Goal: Navigation & Orientation: Find specific page/section

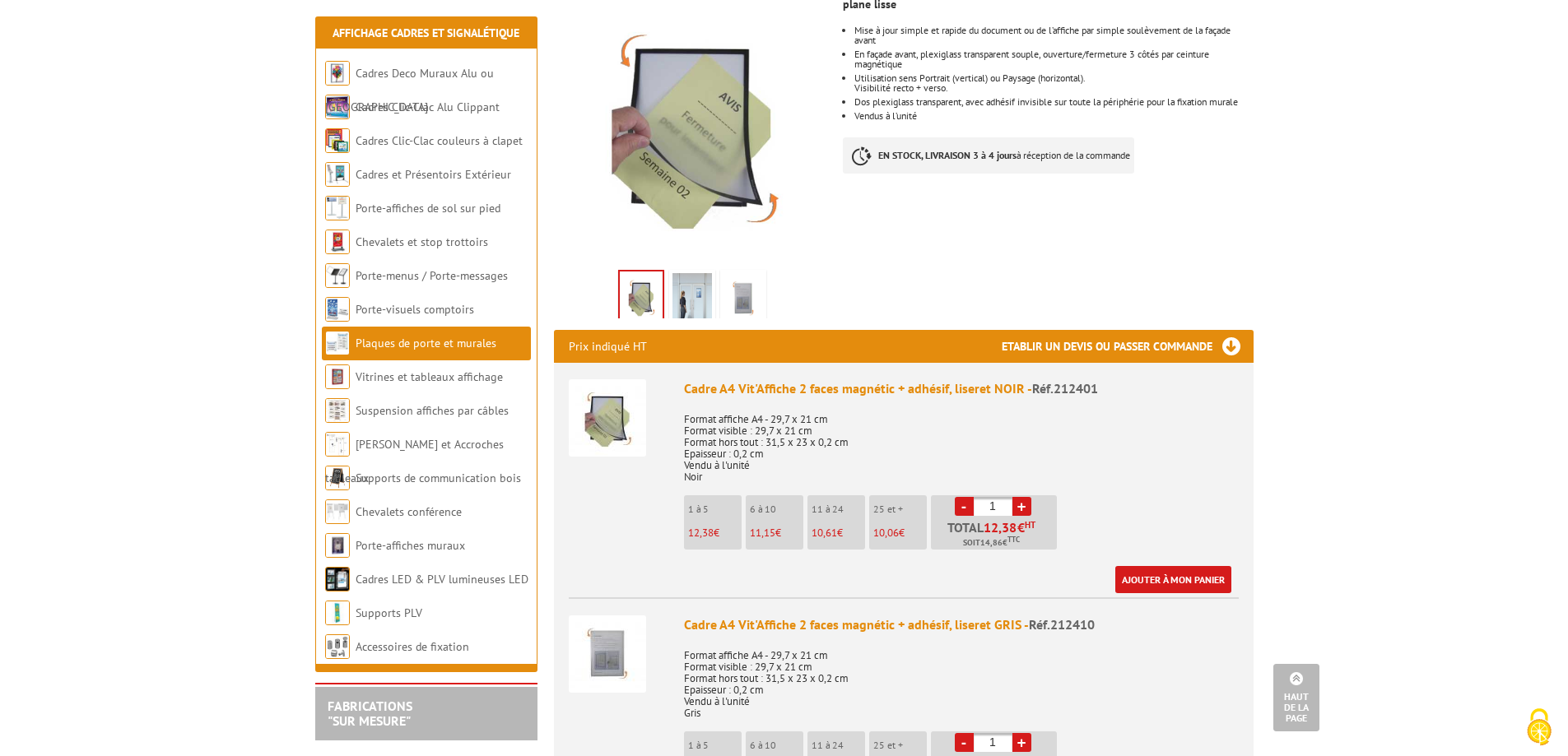
scroll to position [164, 0]
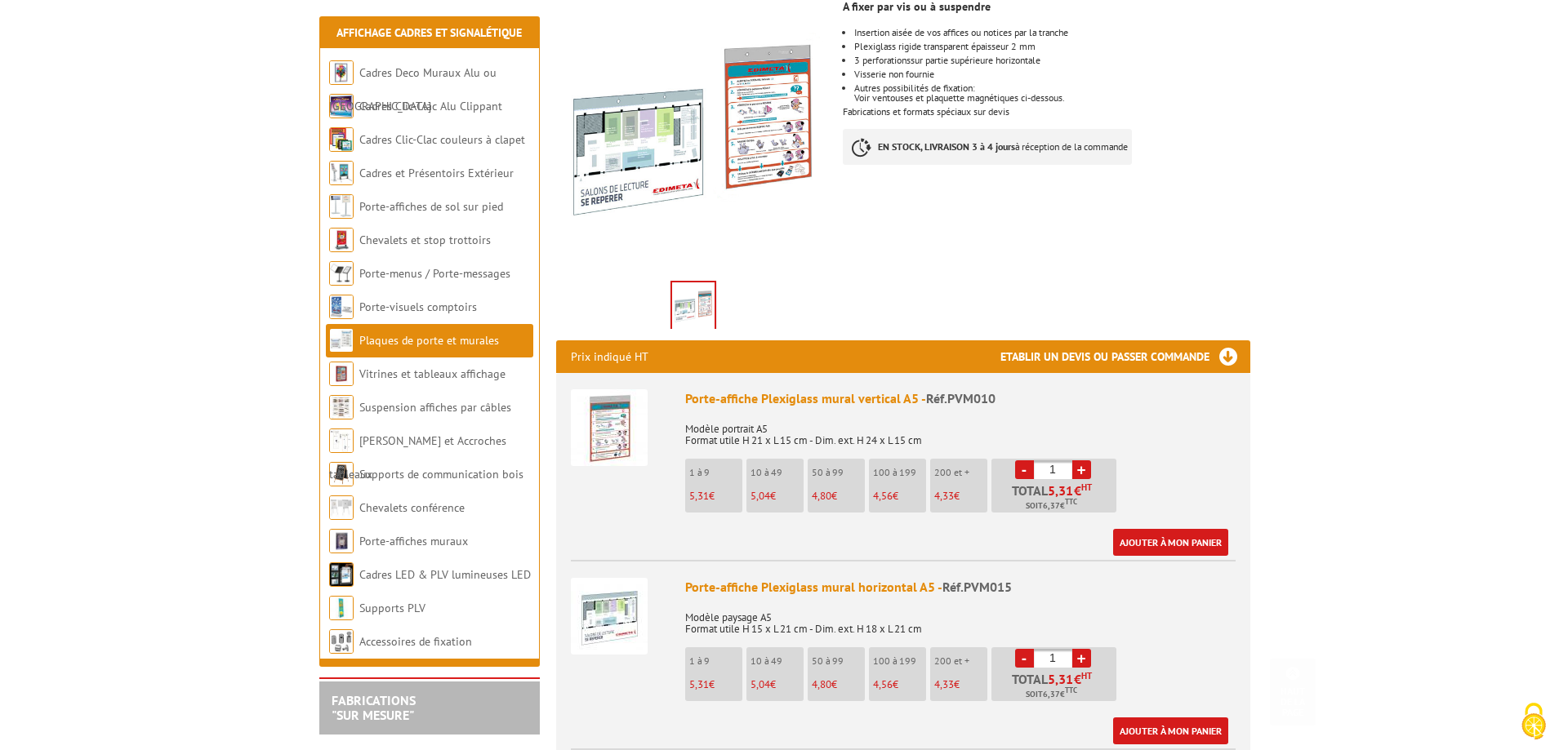
scroll to position [571, 0]
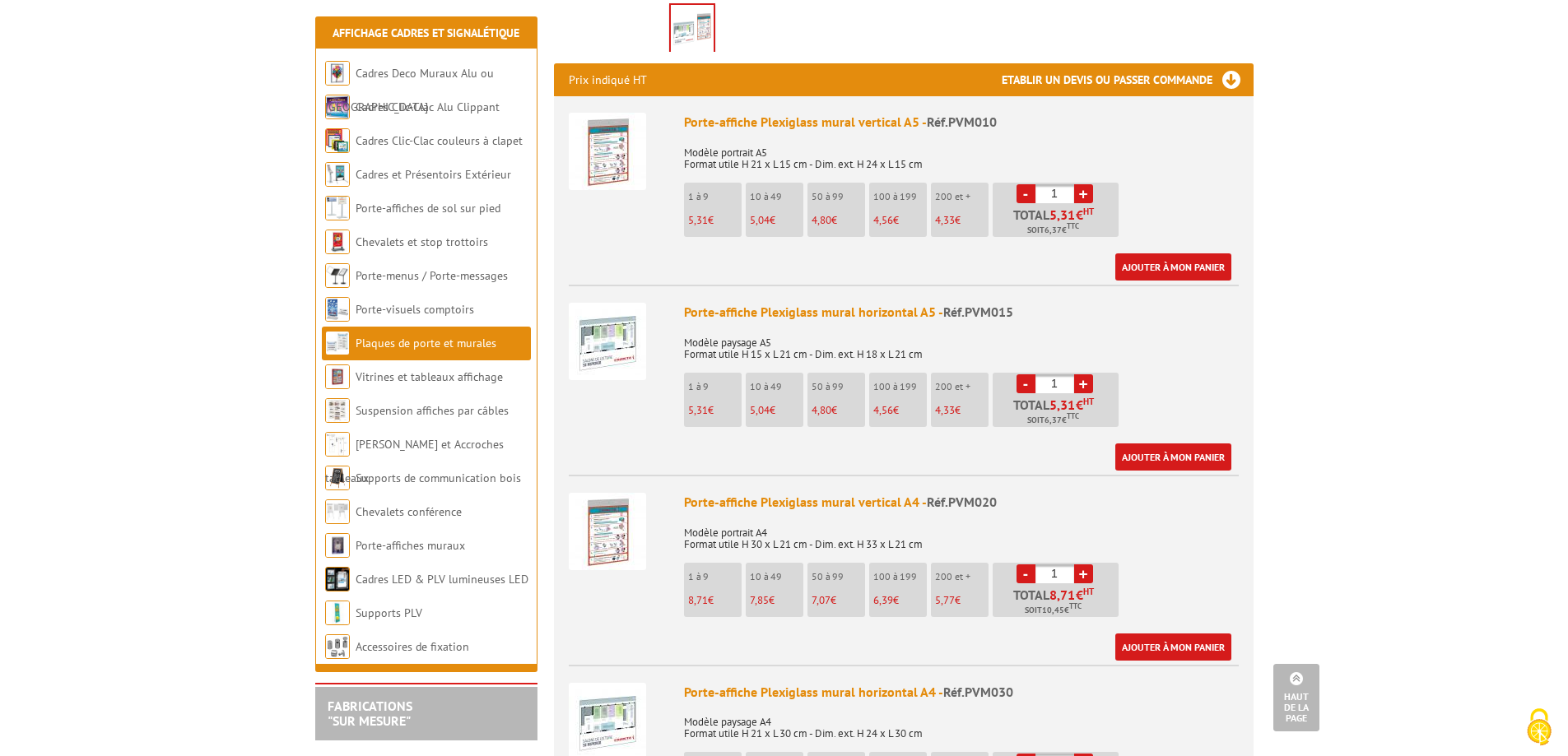
click at [600, 132] on img at bounding box center [607, 151] width 77 height 77
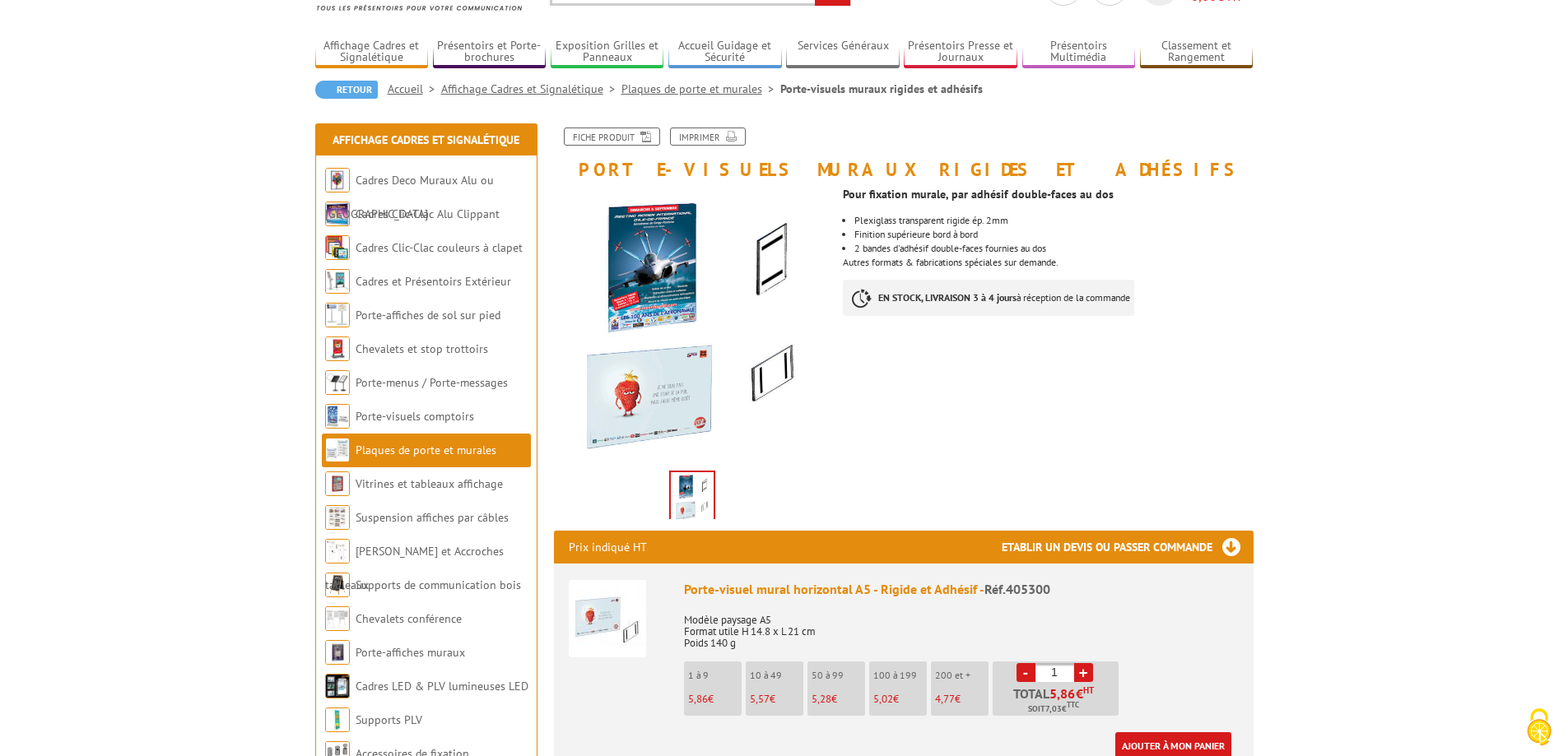
scroll to position [164, 0]
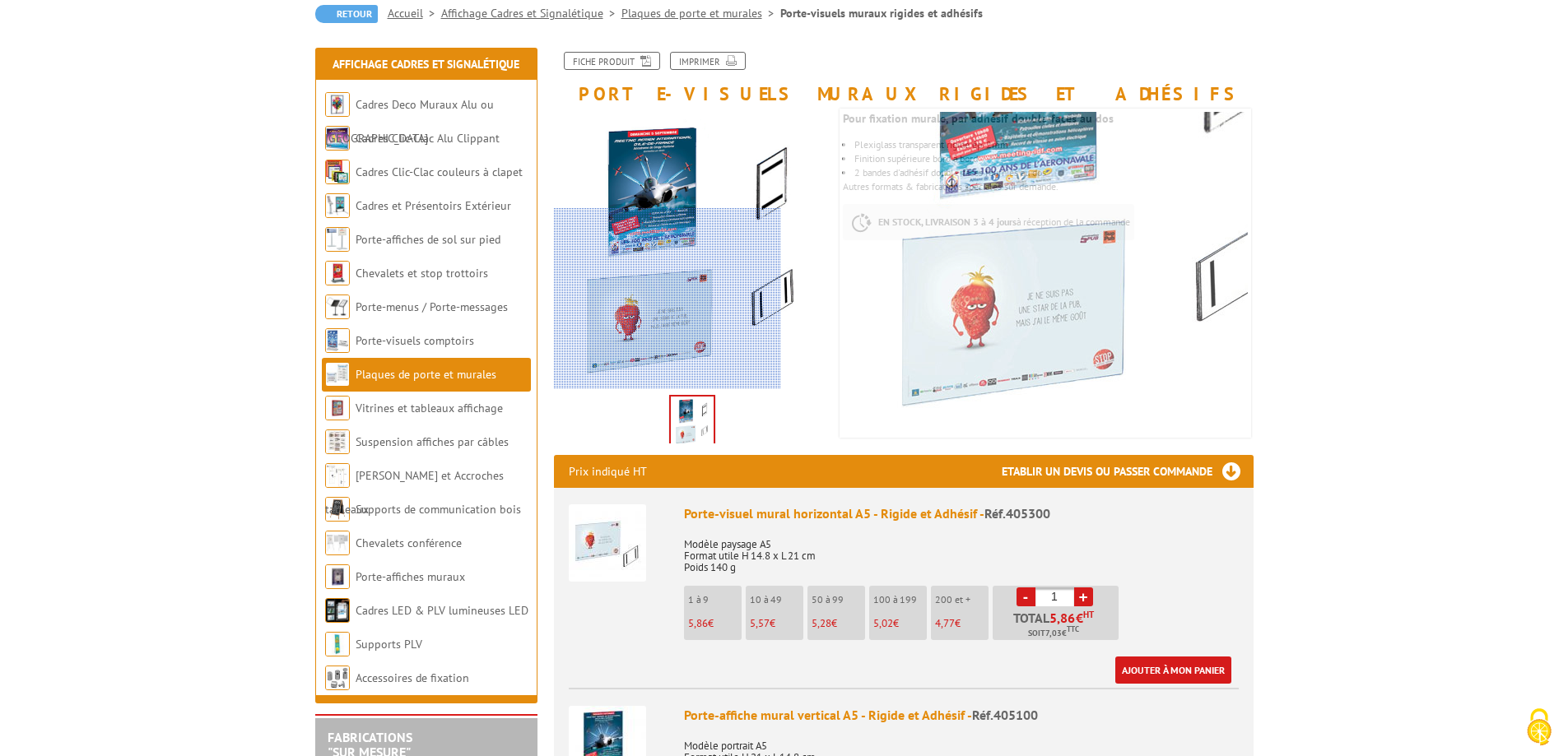
click at [651, 335] on div at bounding box center [666, 299] width 227 height 181
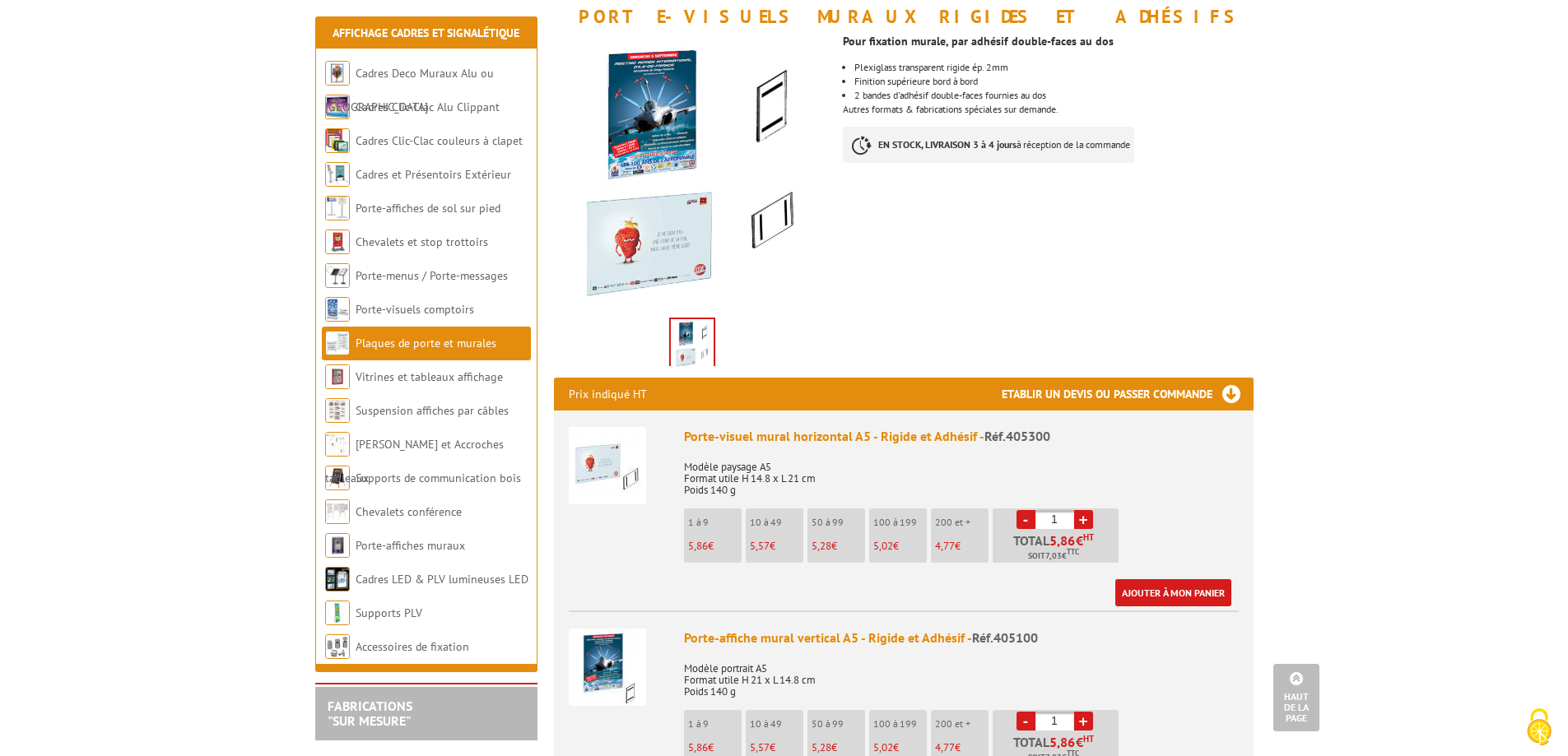
scroll to position [0, 0]
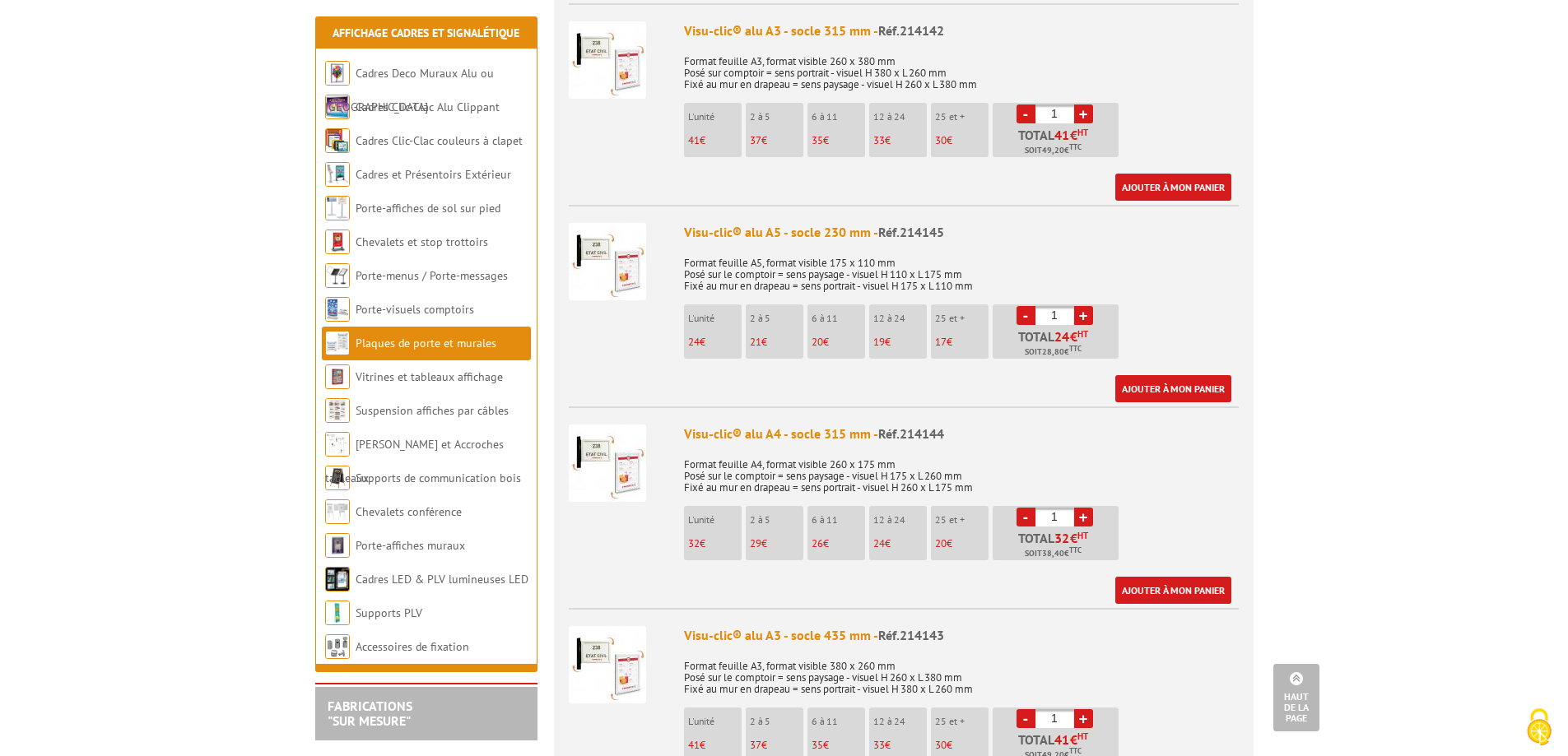
scroll to position [1152, 0]
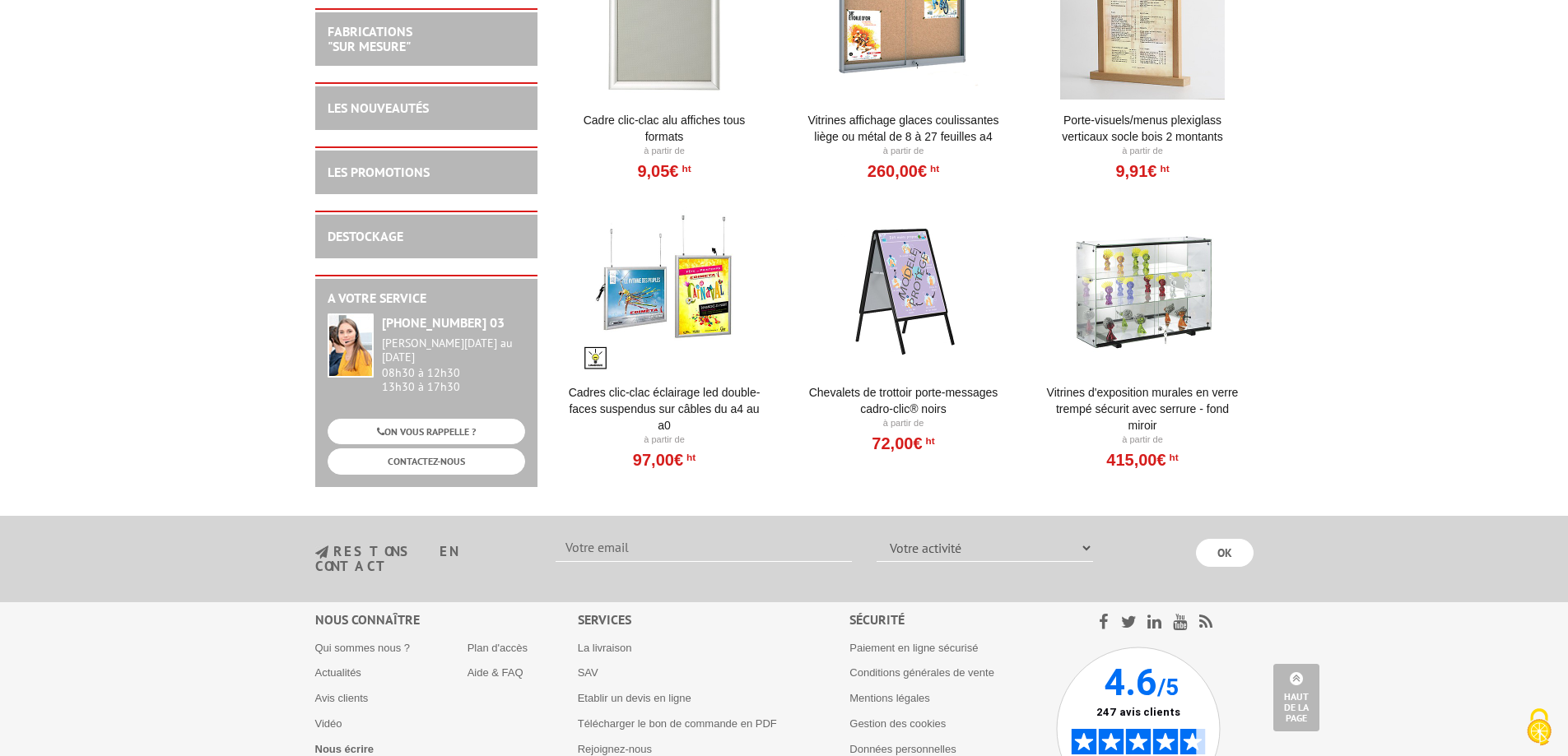
scroll to position [1893, 0]
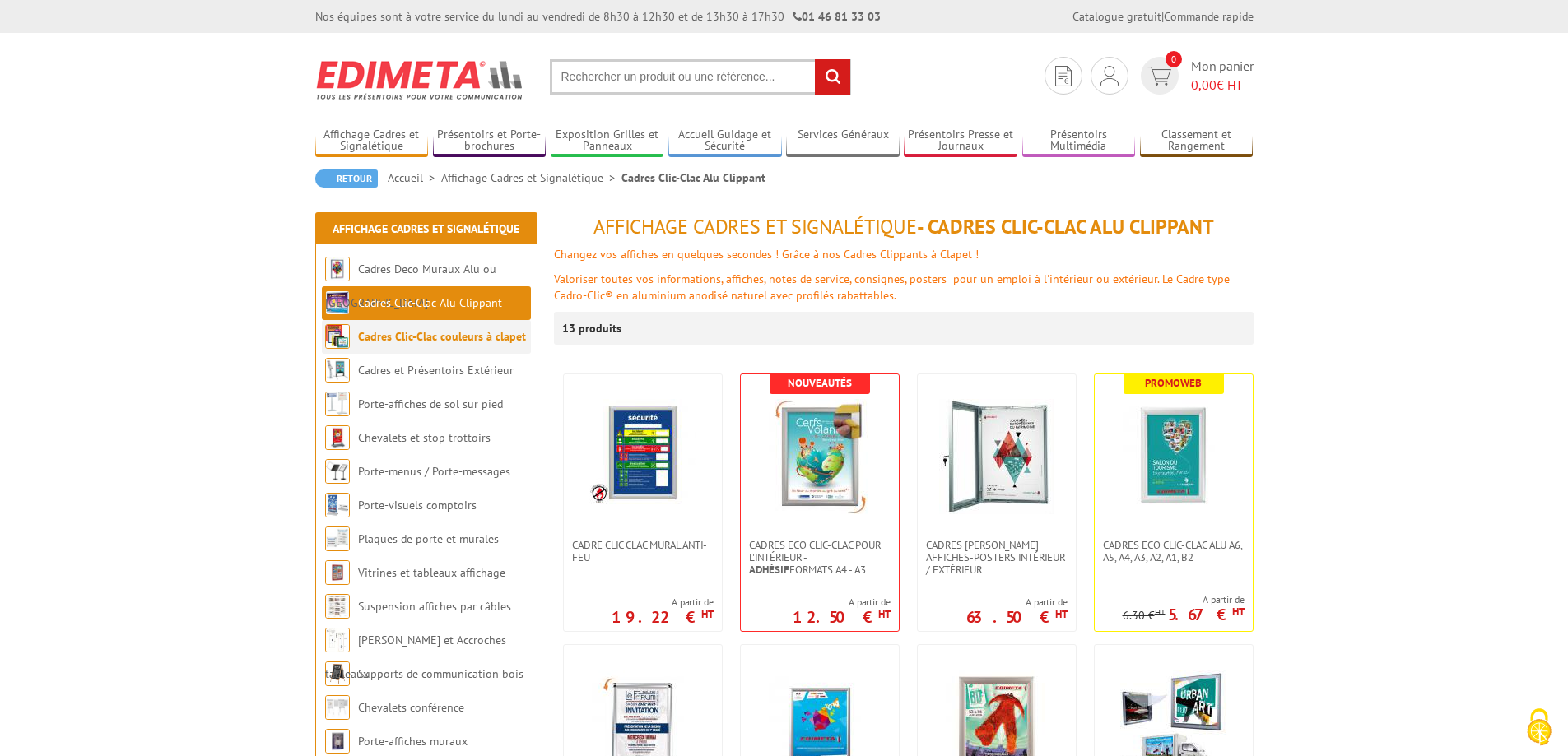
click at [473, 332] on link "Cadres Clic-Clac couleurs à clapet" at bounding box center [442, 337] width 168 height 15
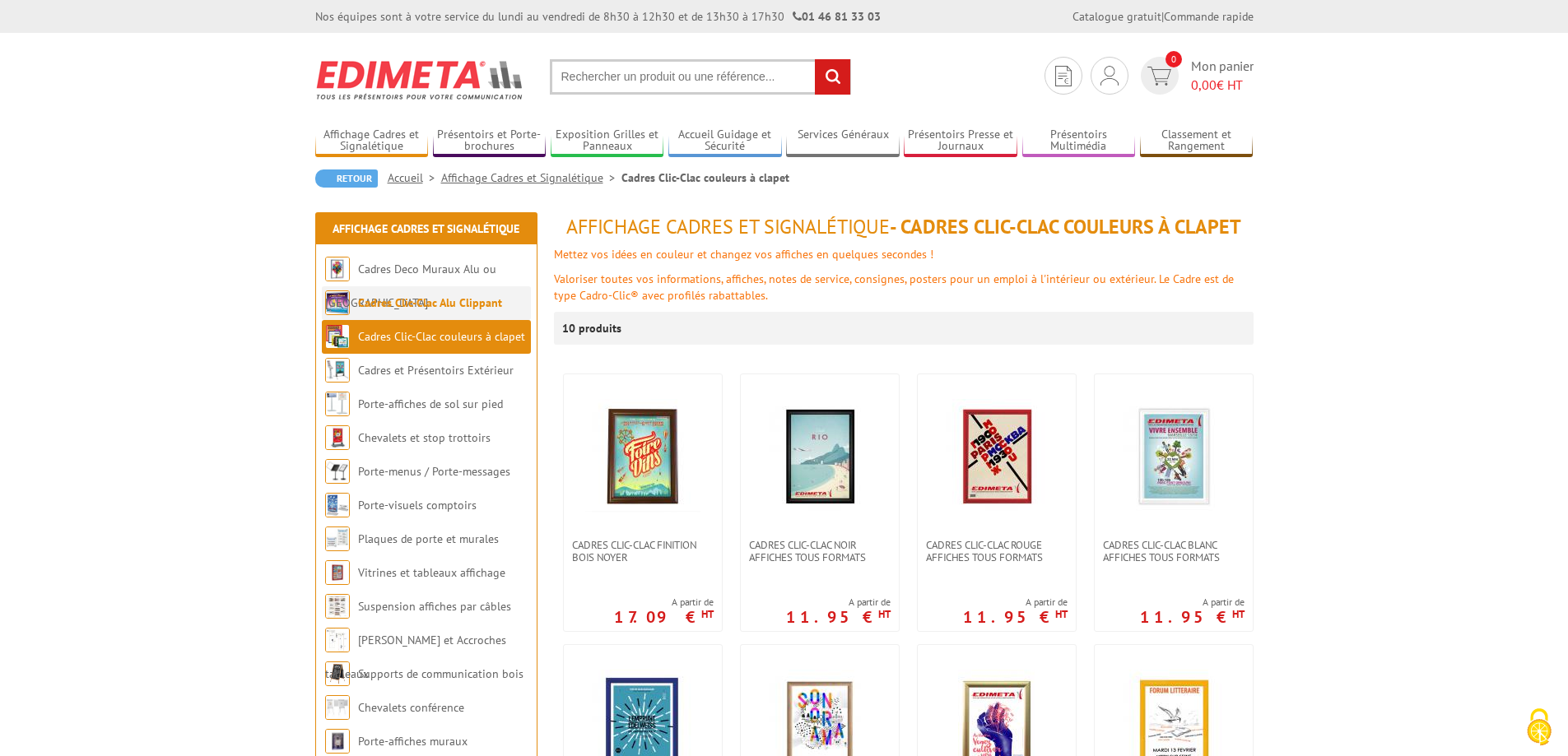
click at [462, 306] on link "Cadres Clic-Clac Alu Clippant" at bounding box center [430, 303] width 144 height 15
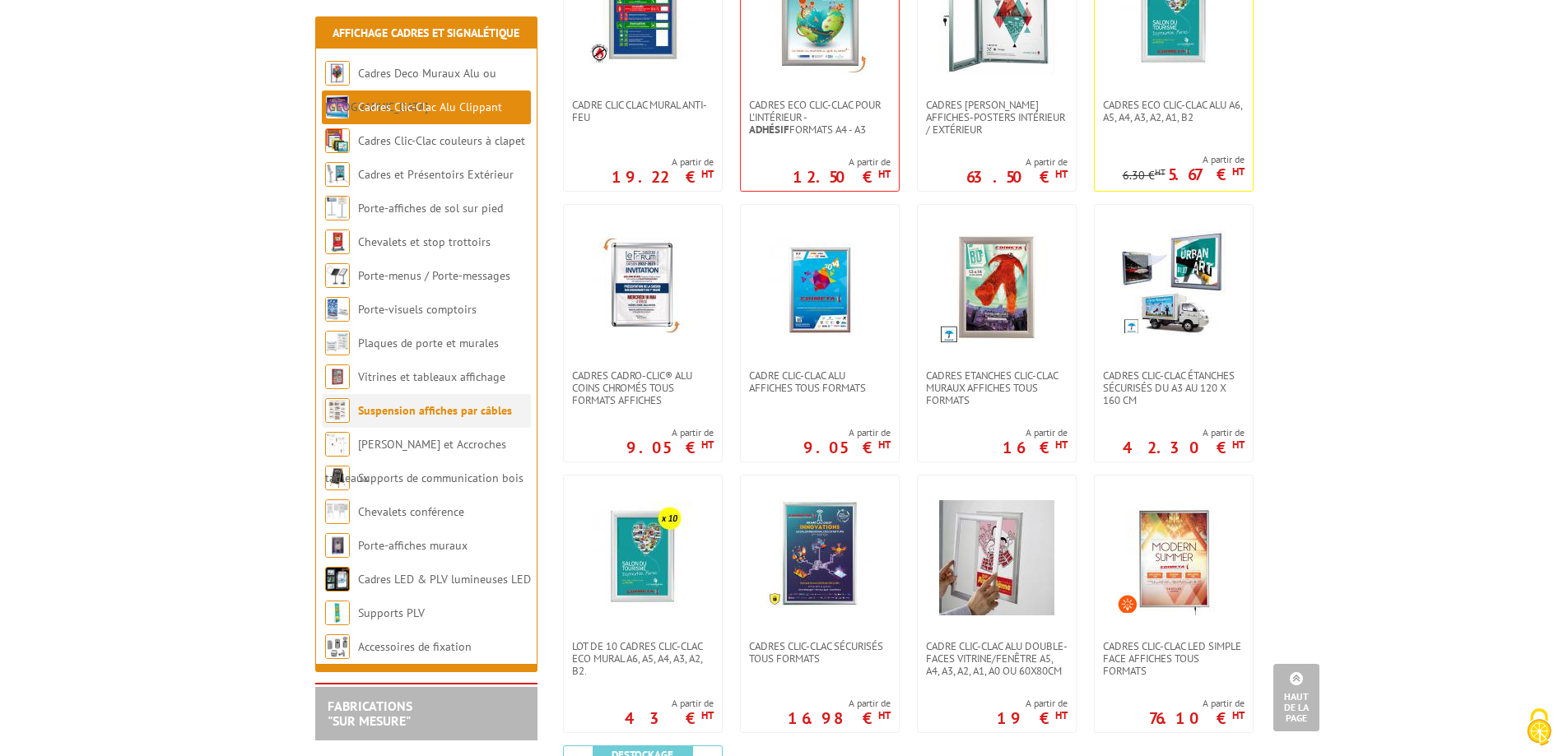
scroll to position [247, 0]
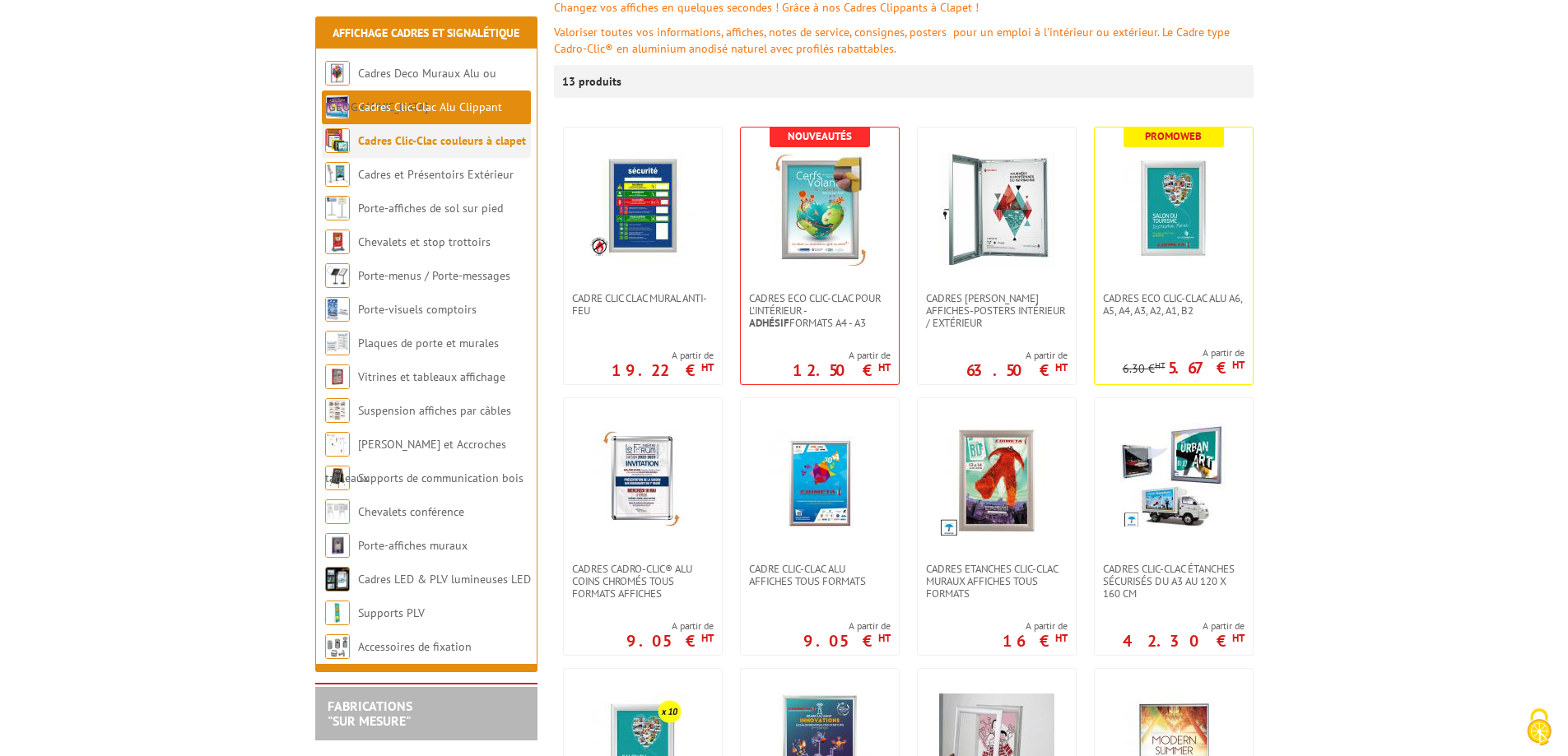
click at [419, 147] on link "Cadres Clic-Clac couleurs à clapet" at bounding box center [442, 141] width 168 height 15
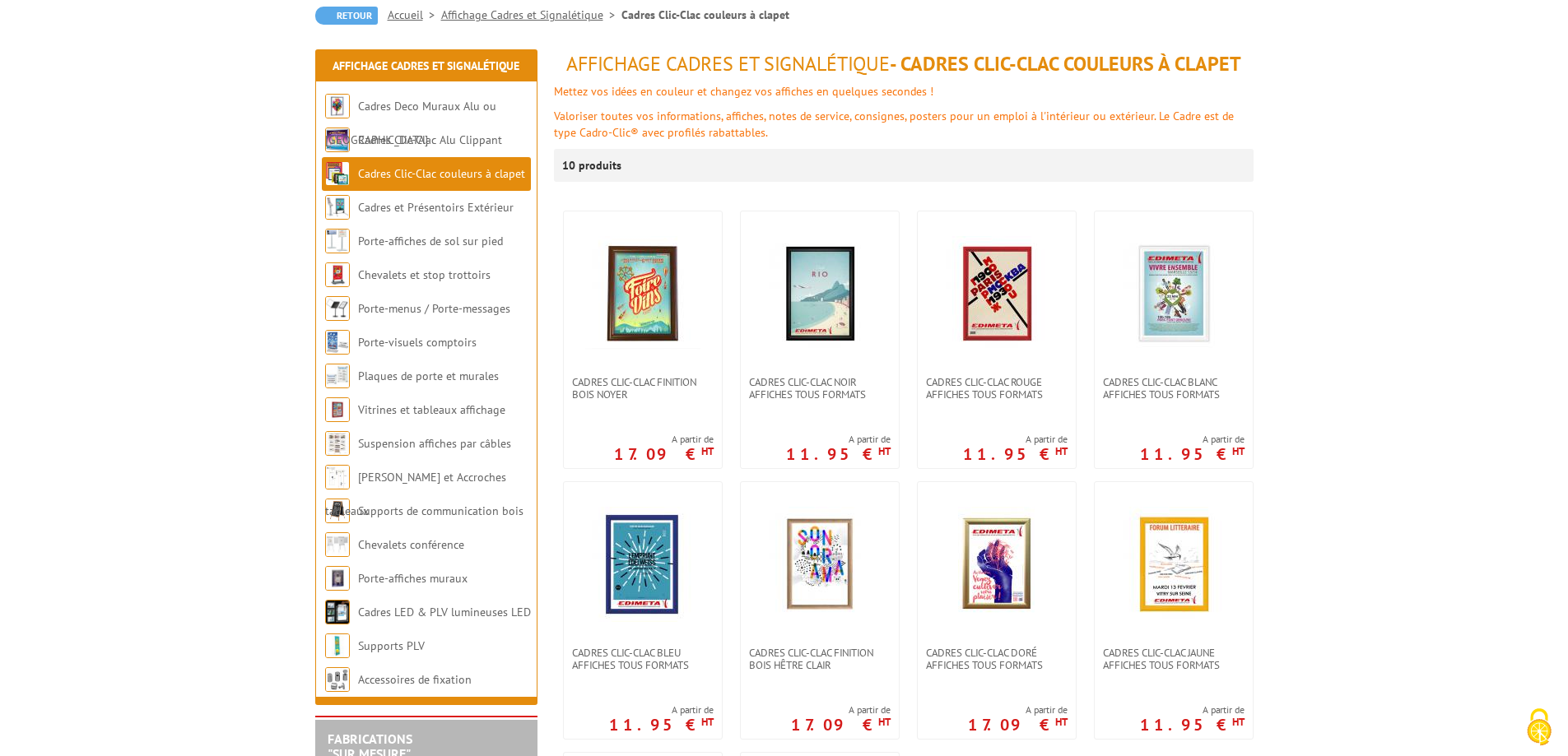
scroll to position [164, 0]
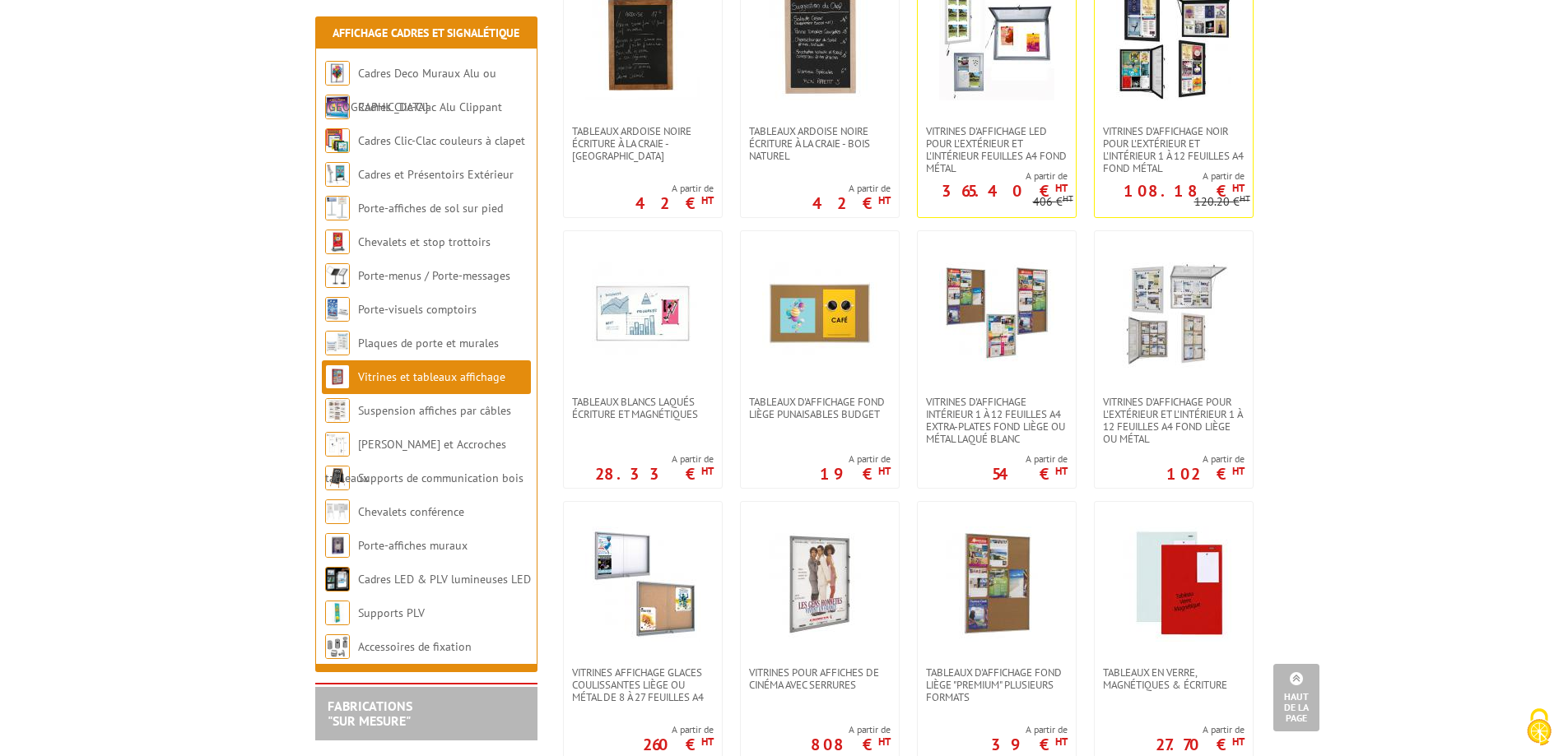
scroll to position [164, 0]
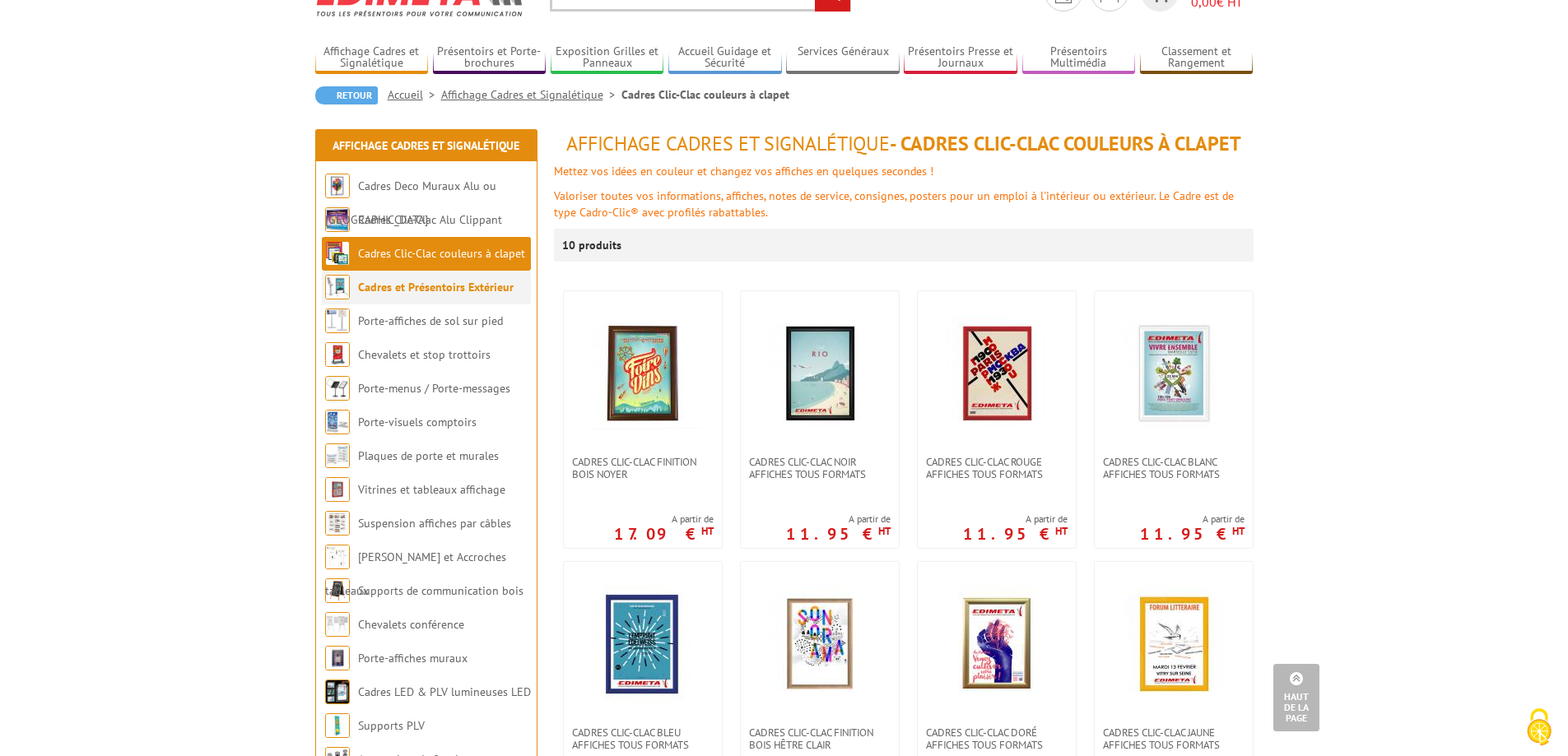
scroll to position [82, 0]
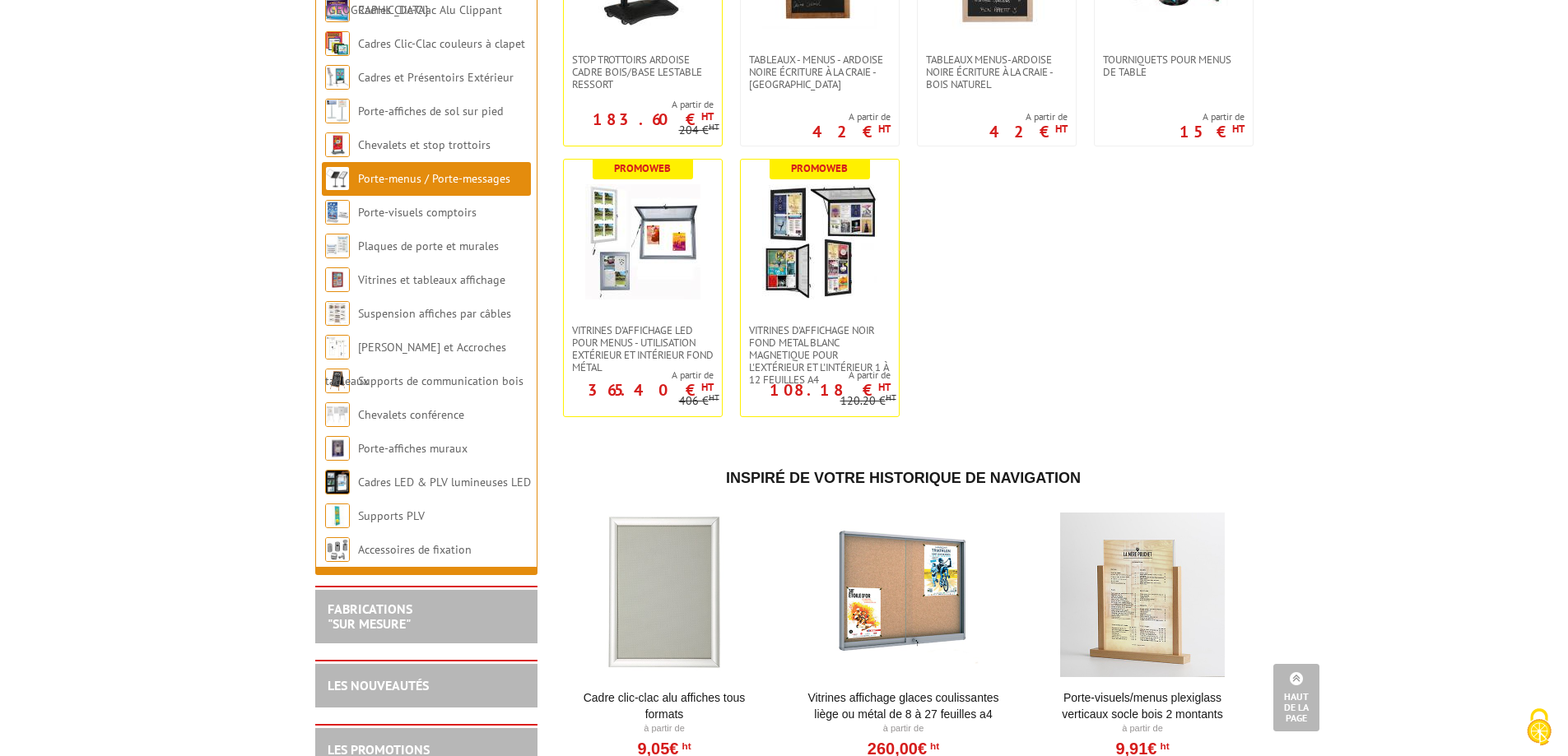
scroll to position [2798, 0]
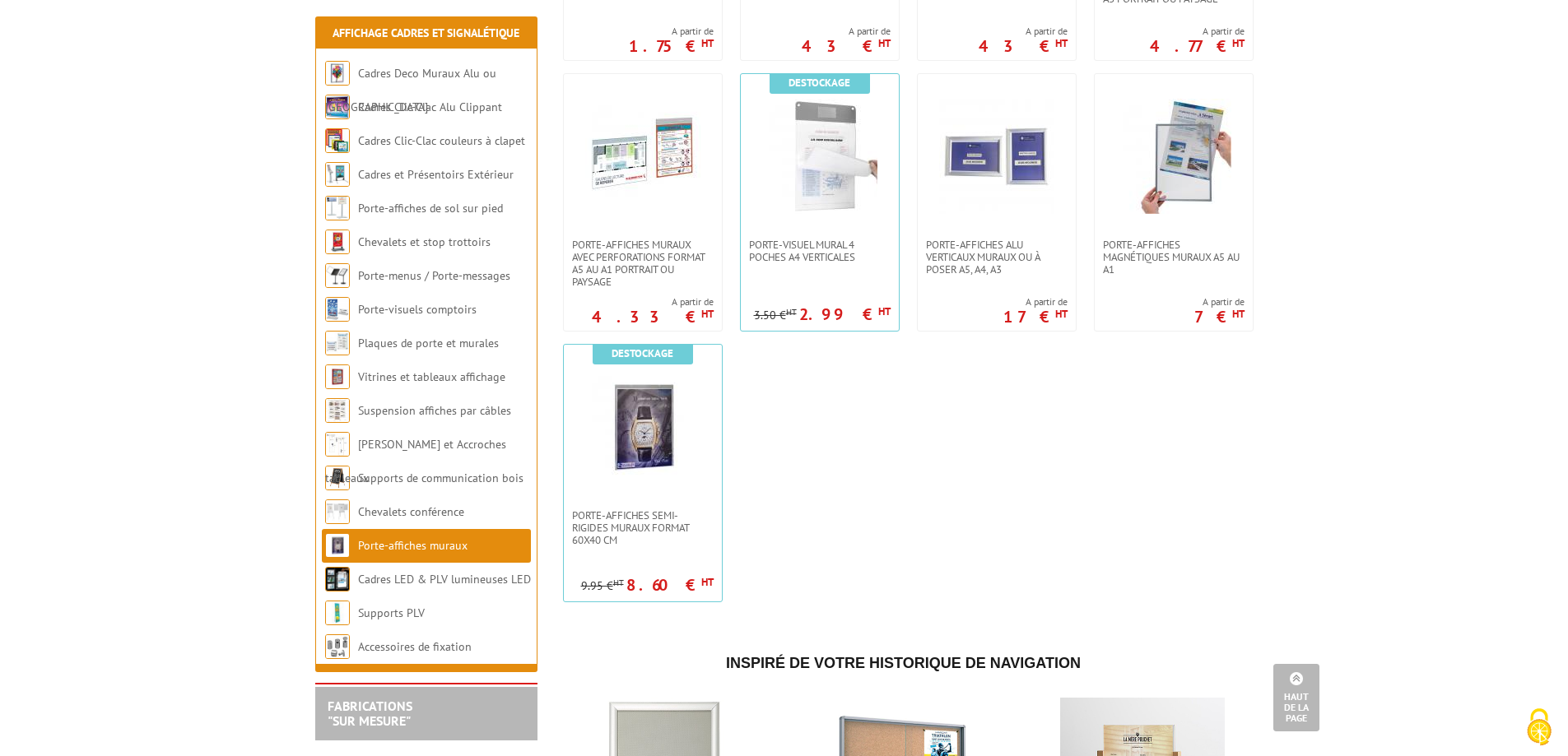
scroll to position [1235, 0]
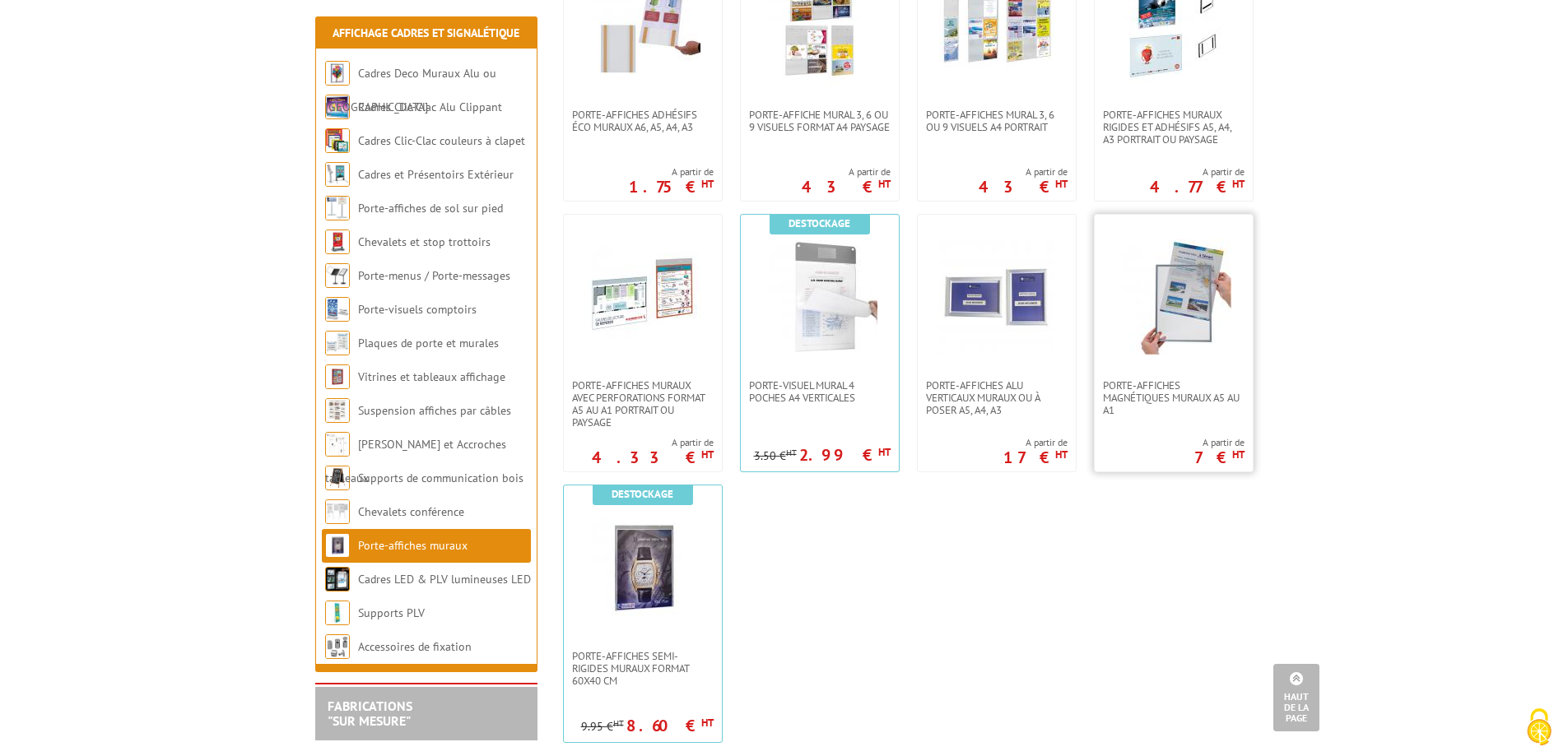
click at [1170, 279] on img at bounding box center [1173, 297] width 115 height 115
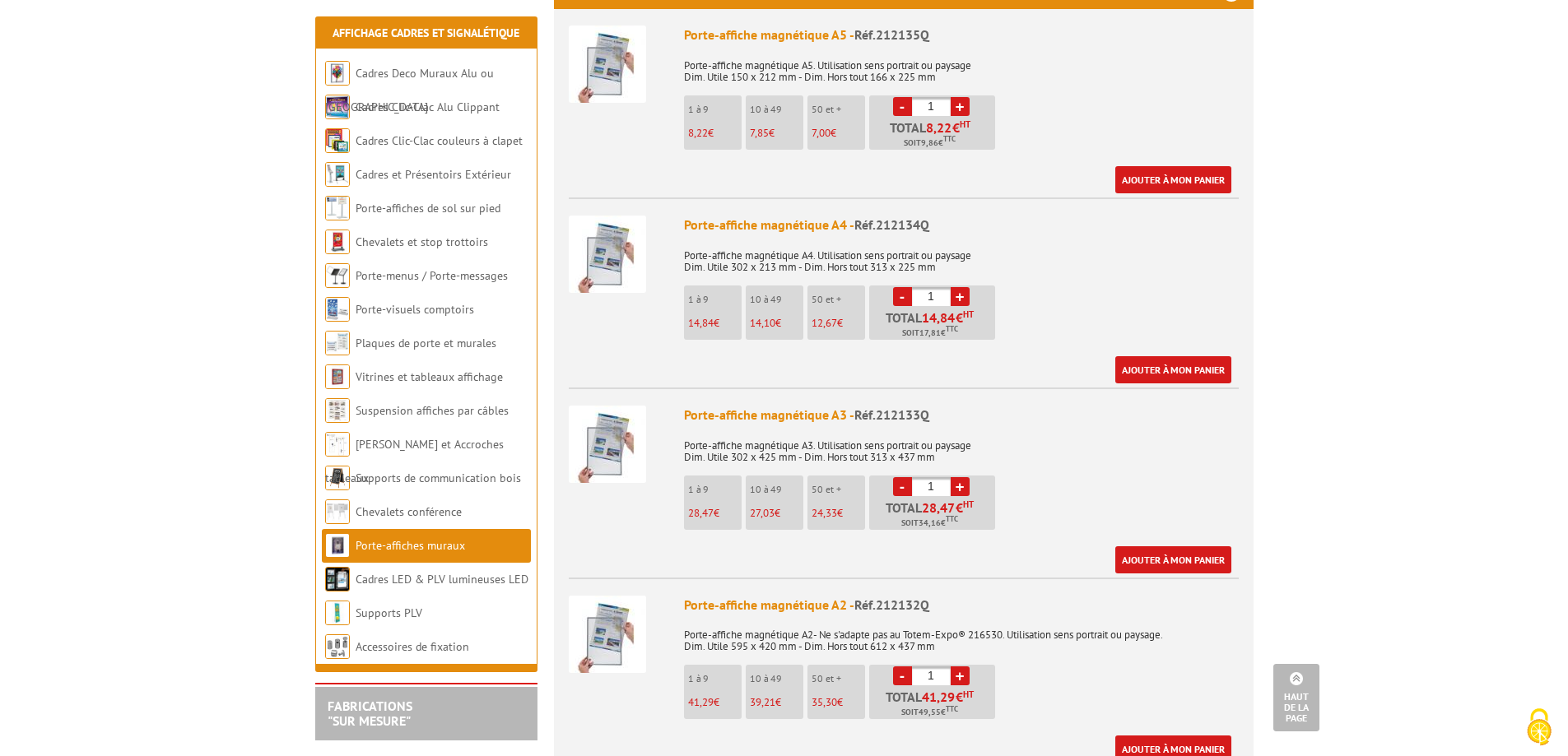
scroll to position [576, 0]
